Goal: Find contact information: Find contact information

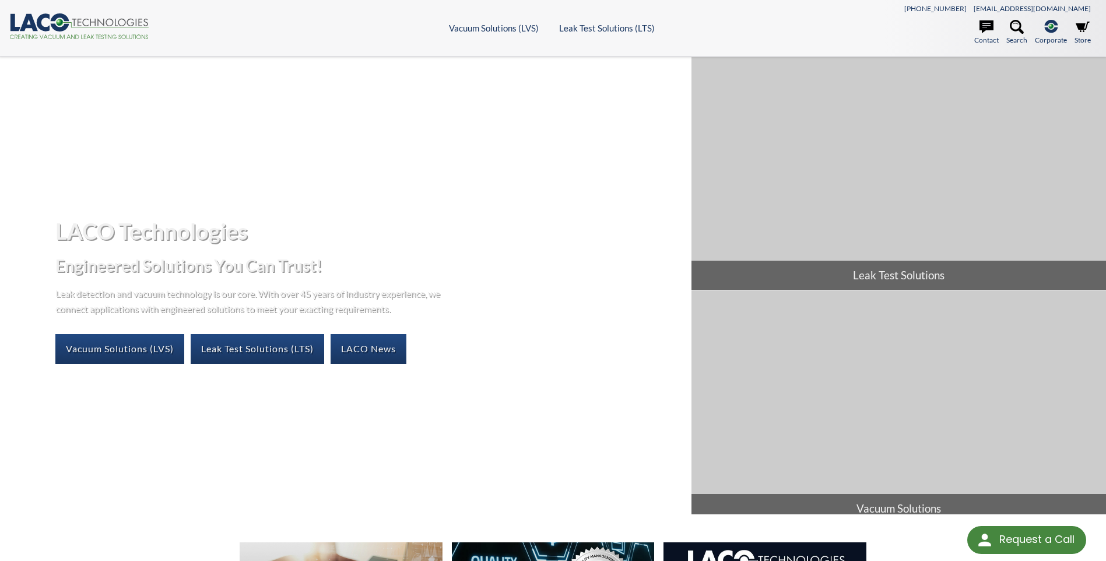
drag, startPoint x: 0, startPoint y: 0, endPoint x: 399, endPoint y: 240, distance: 465.6
click at [399, 240] on h1 "LACO Technologies" at bounding box center [368, 231] width 627 height 29
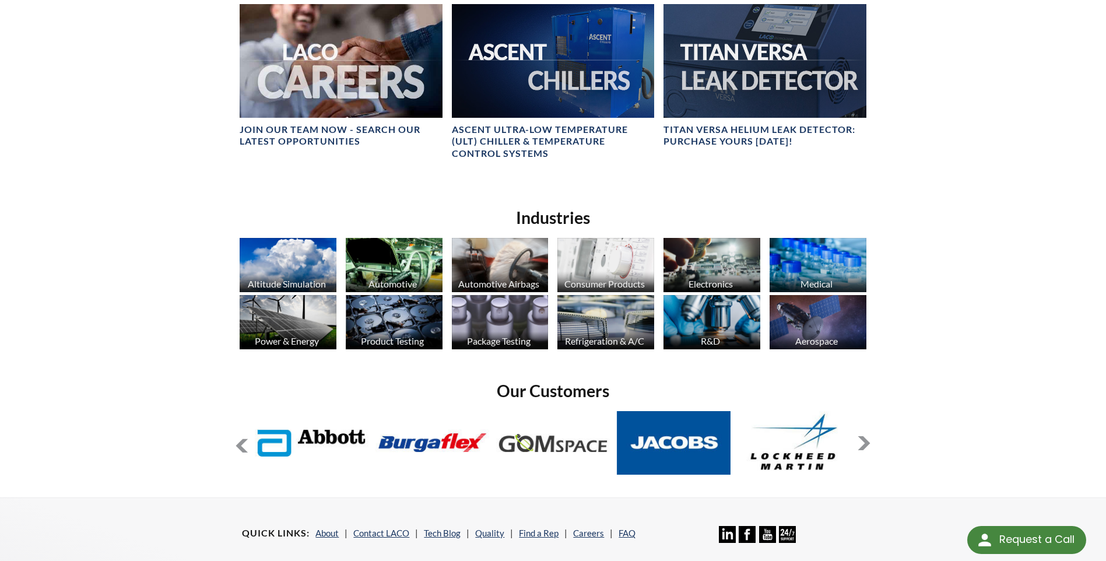
scroll to position [758, 0]
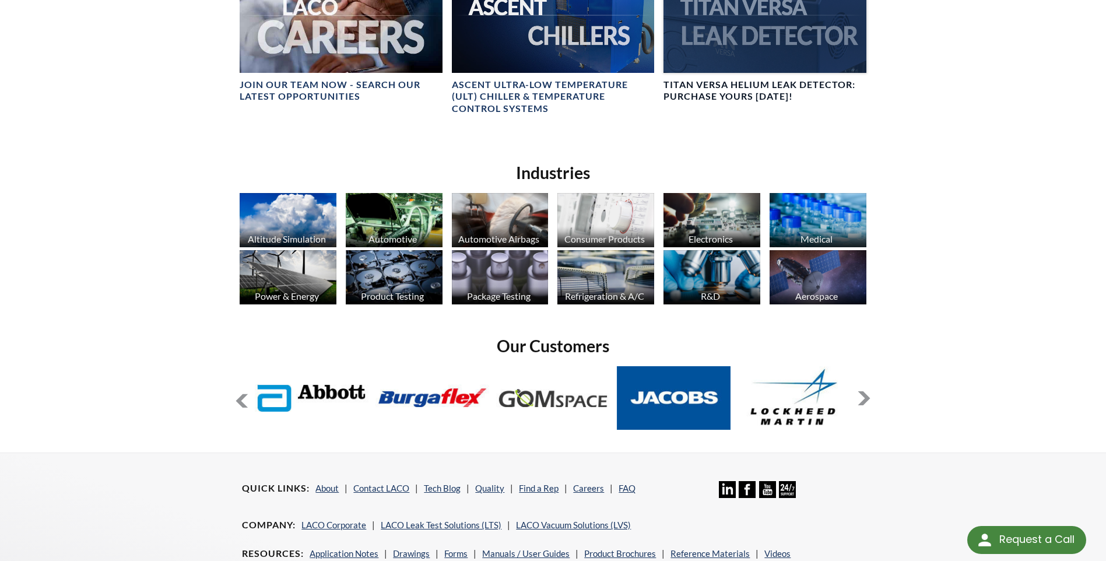
click at [811, 40] on div at bounding box center [765, 16] width 202 height 114
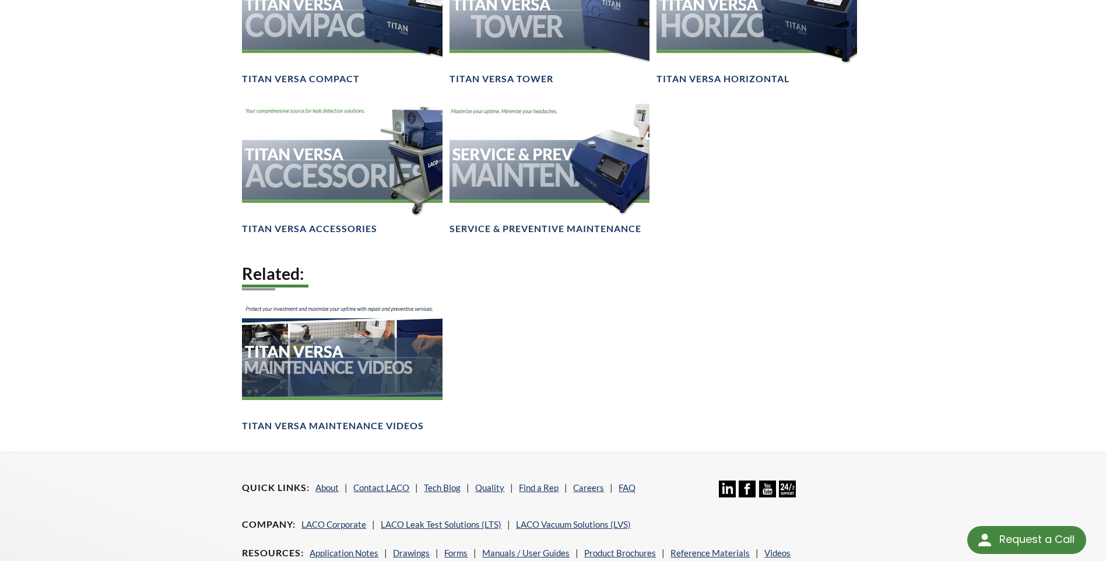
scroll to position [1691, 0]
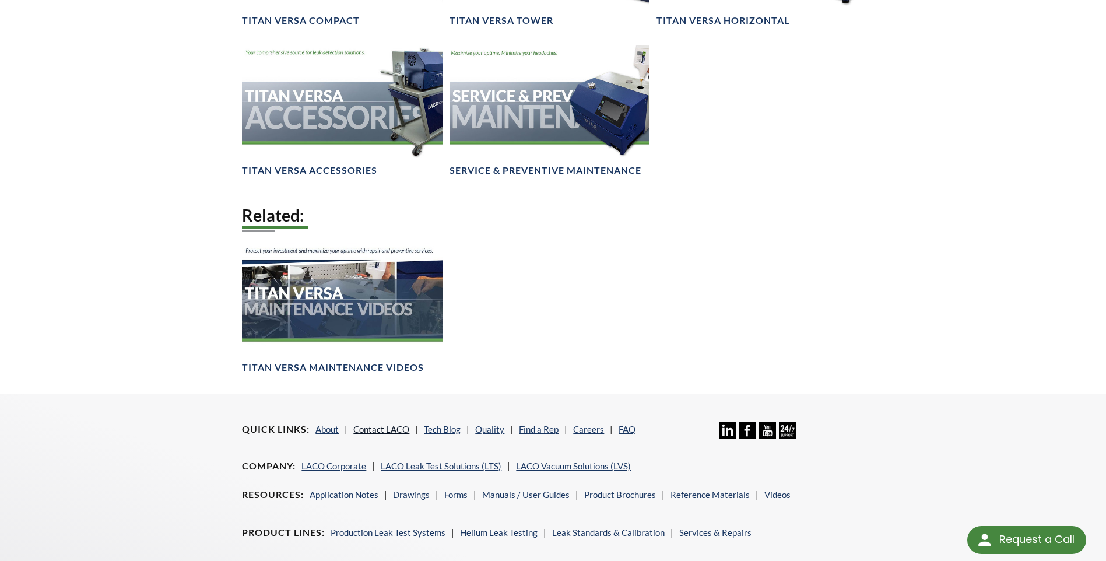
click at [385, 431] on link "Contact LACO" at bounding box center [381, 429] width 56 height 10
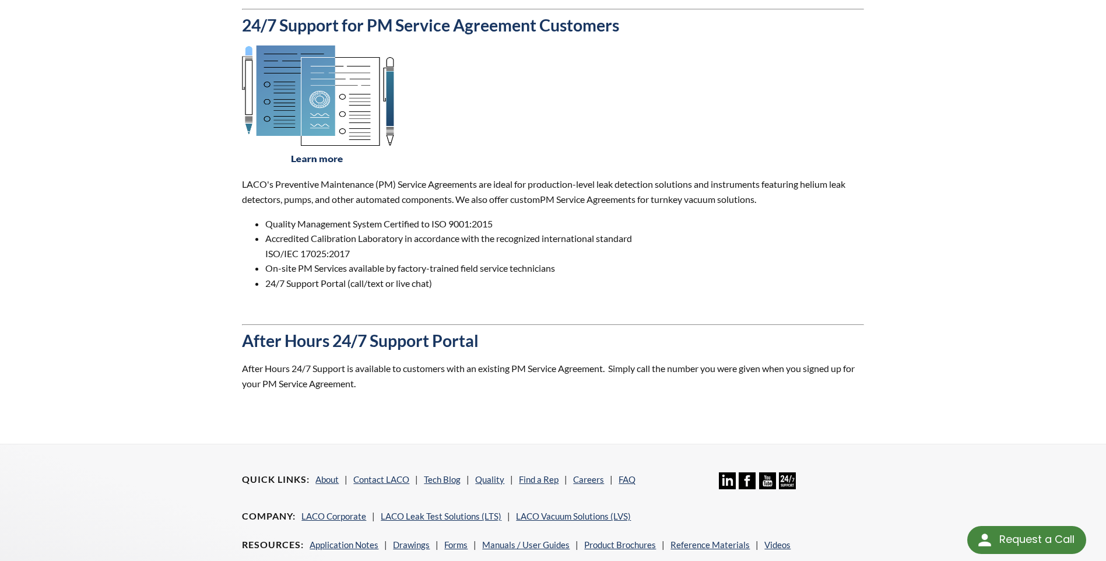
scroll to position [933, 0]
